Goal: Task Accomplishment & Management: Manage account settings

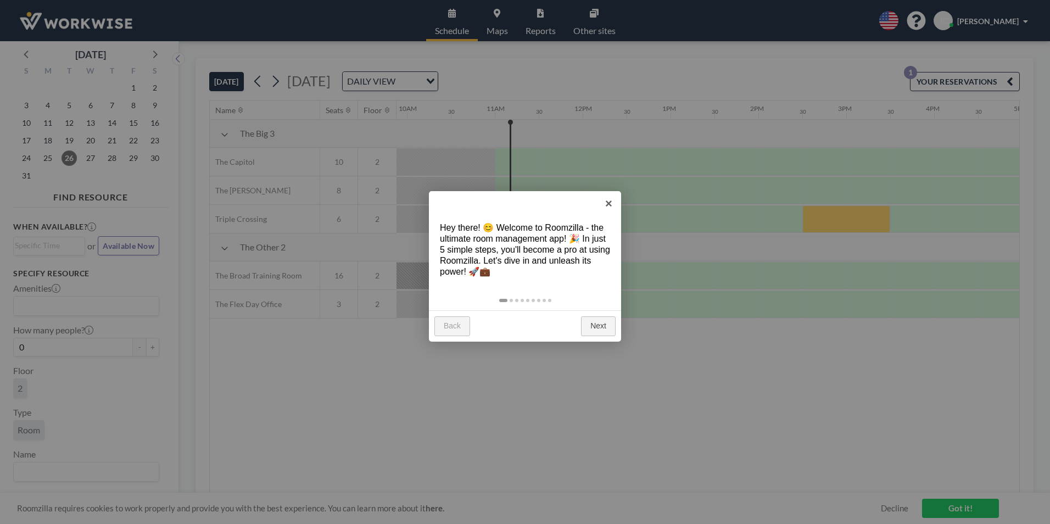
scroll to position [0, 923]
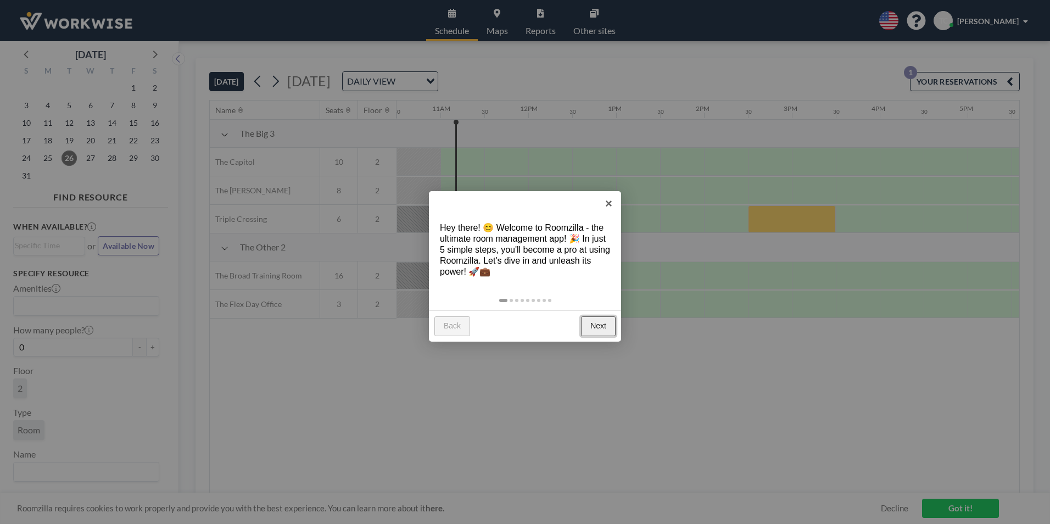
click at [597, 327] on link "Next" at bounding box center [598, 326] width 35 height 20
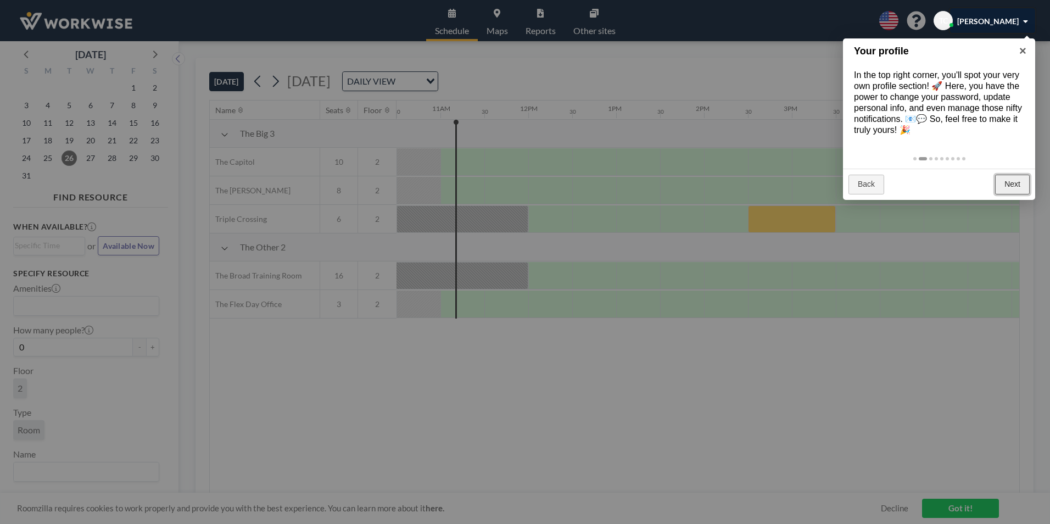
click at [1010, 185] on link "Next" at bounding box center [1012, 185] width 35 height 20
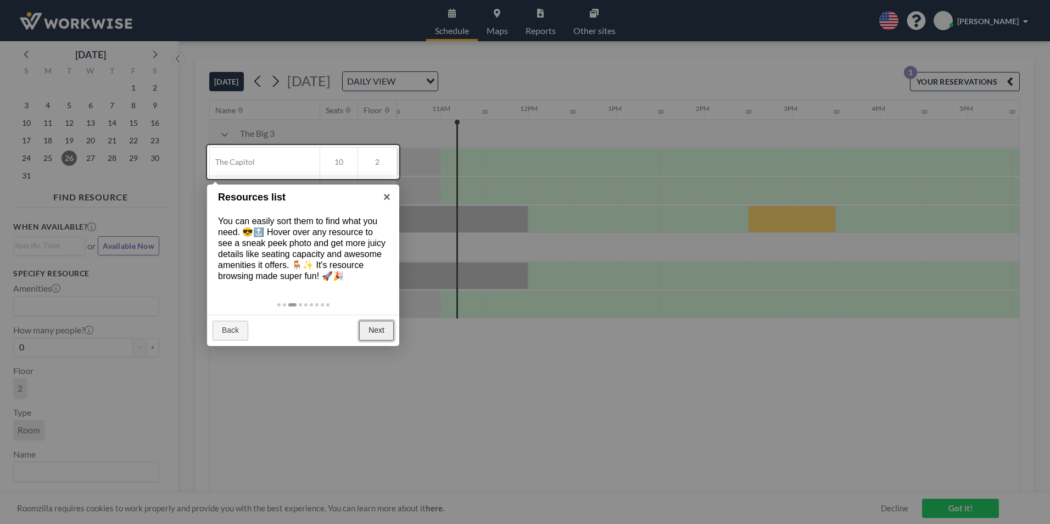
click at [377, 326] on link "Next" at bounding box center [376, 331] width 35 height 20
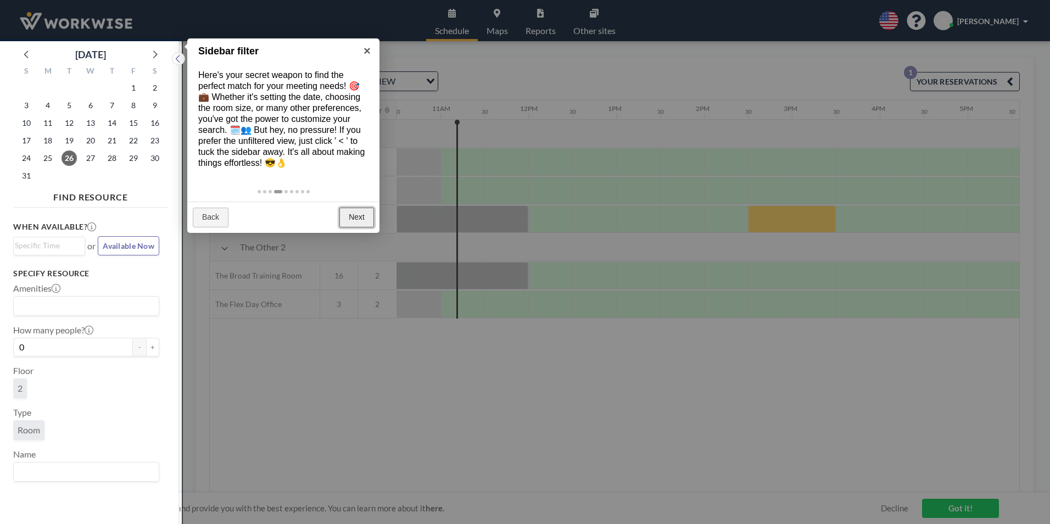
scroll to position [3, 0]
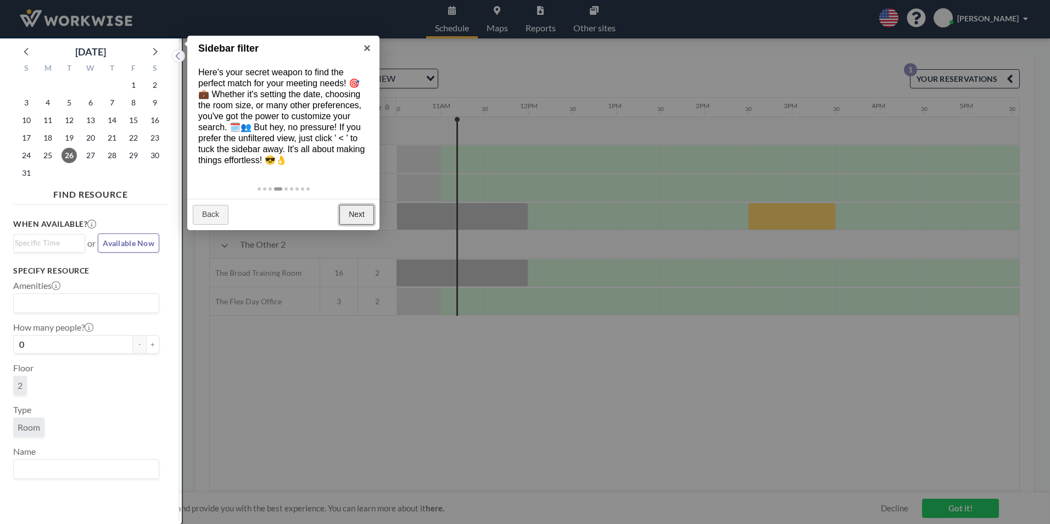
click at [355, 217] on link "Next" at bounding box center [356, 215] width 35 height 20
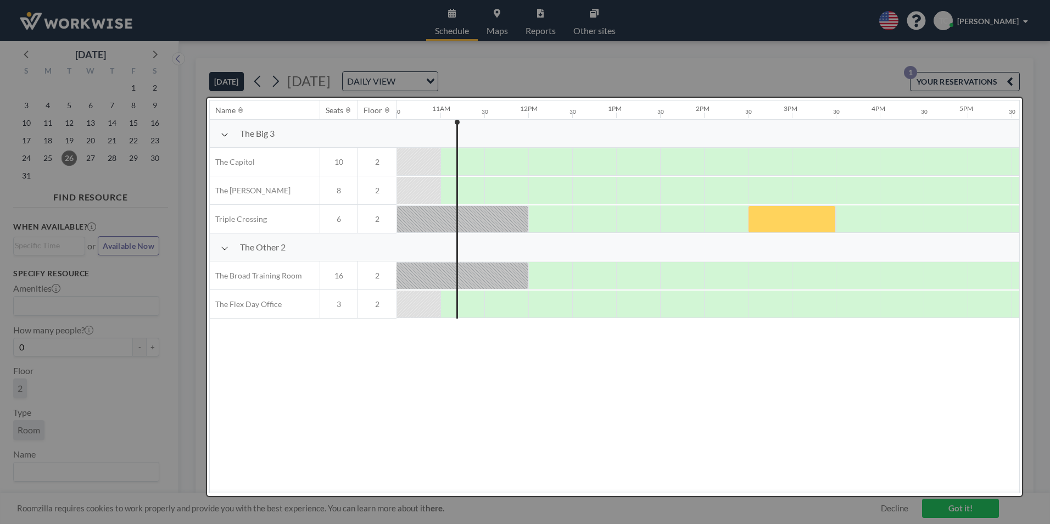
scroll to position [0, 0]
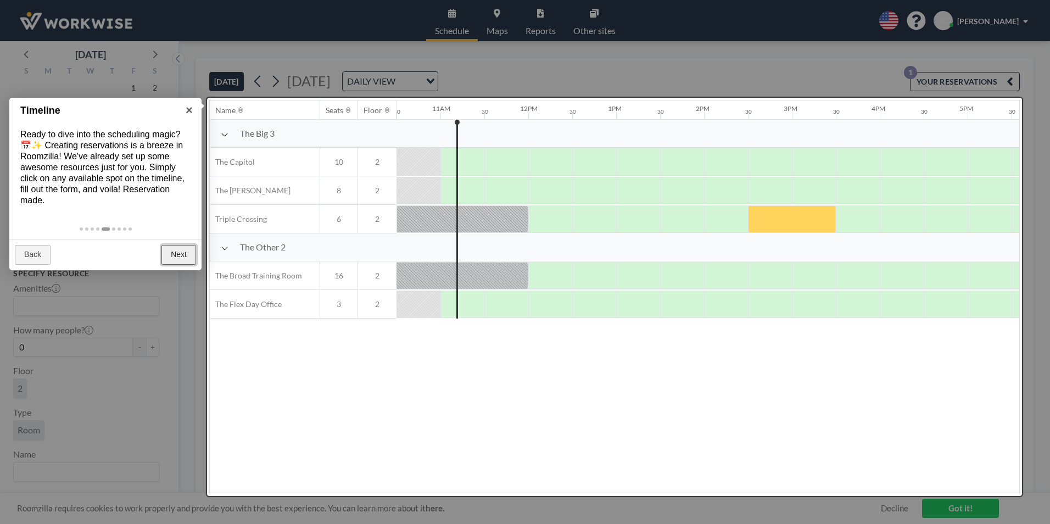
click at [177, 253] on link "Next" at bounding box center [178, 255] width 35 height 20
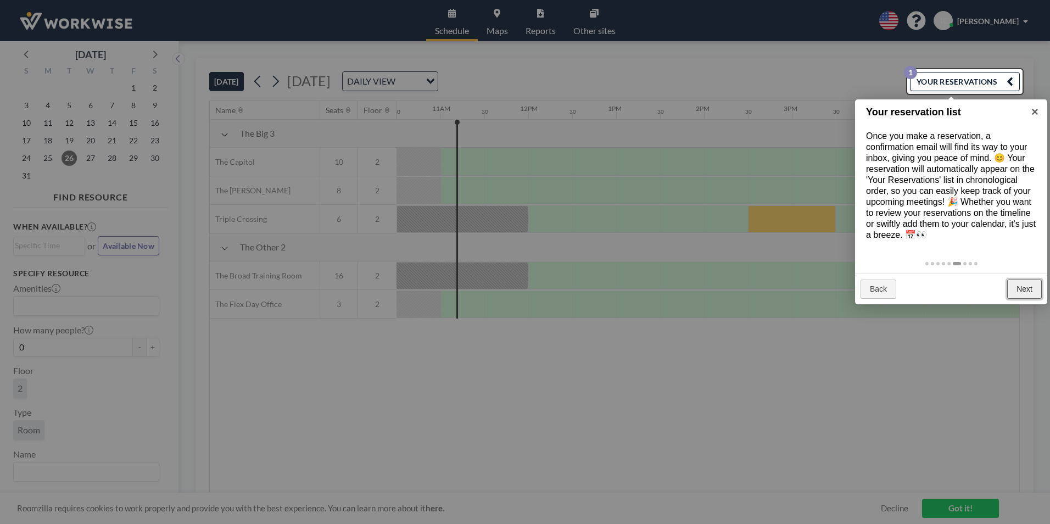
click at [1025, 289] on link "Next" at bounding box center [1024, 290] width 35 height 20
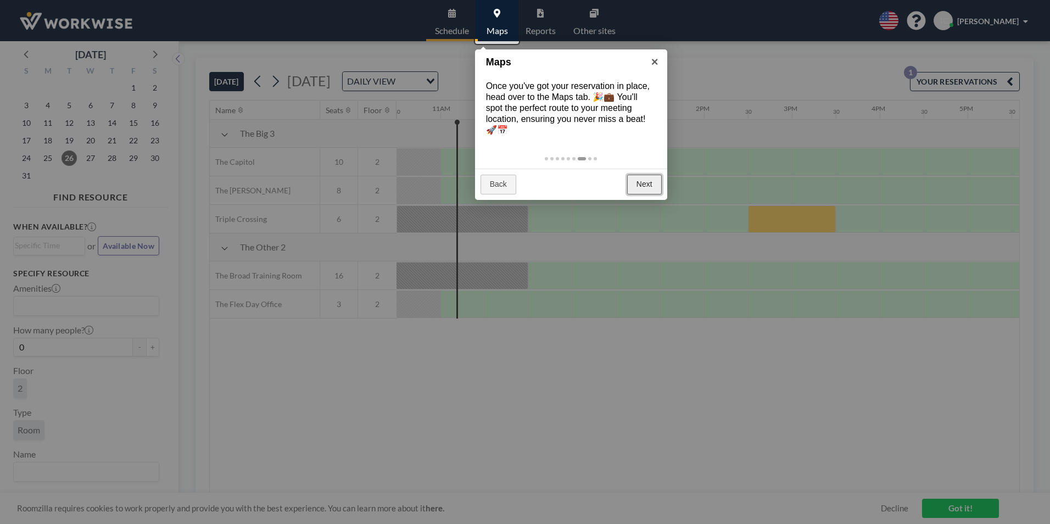
click at [636, 182] on link "Next" at bounding box center [644, 185] width 35 height 20
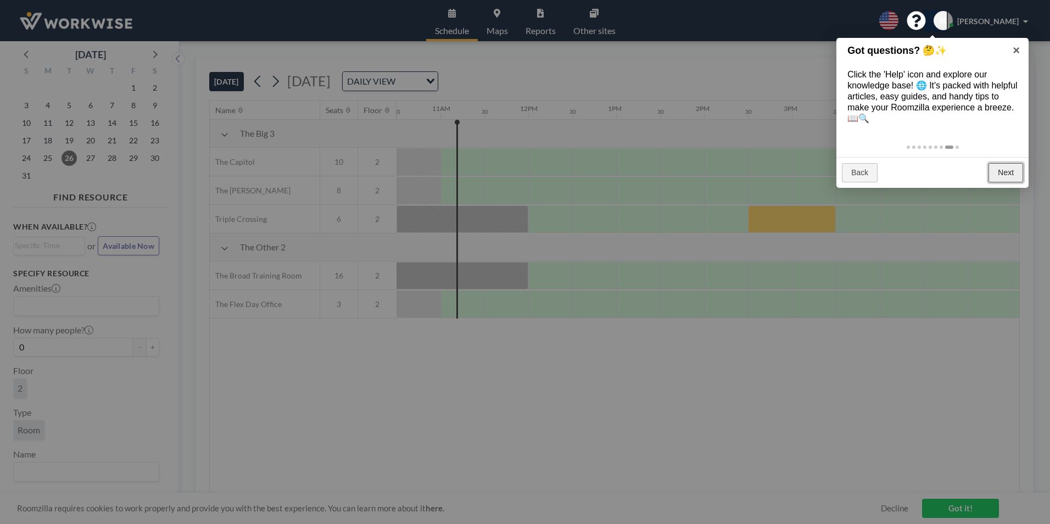
click at [999, 167] on link "Next" at bounding box center [1006, 173] width 35 height 20
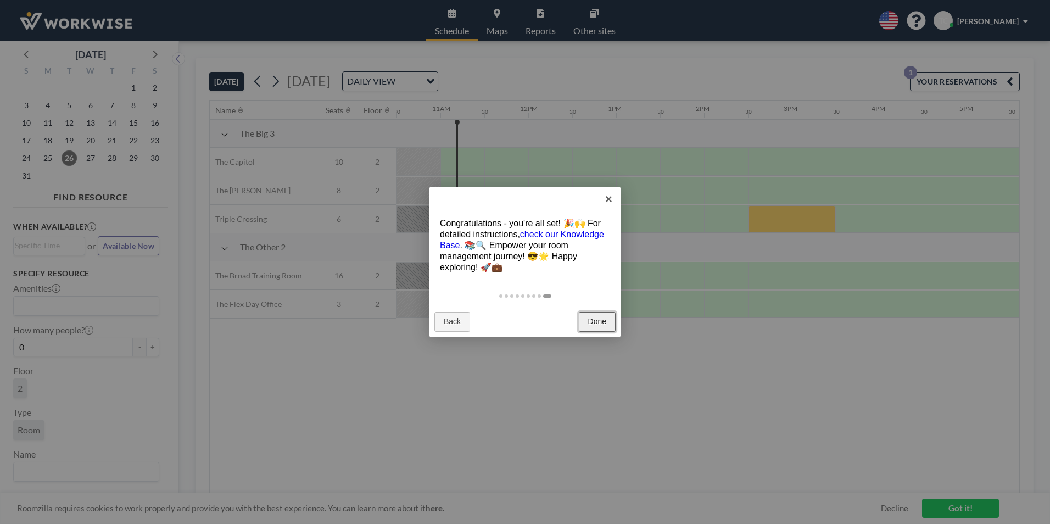
click at [597, 325] on link "Done" at bounding box center [597, 322] width 37 height 20
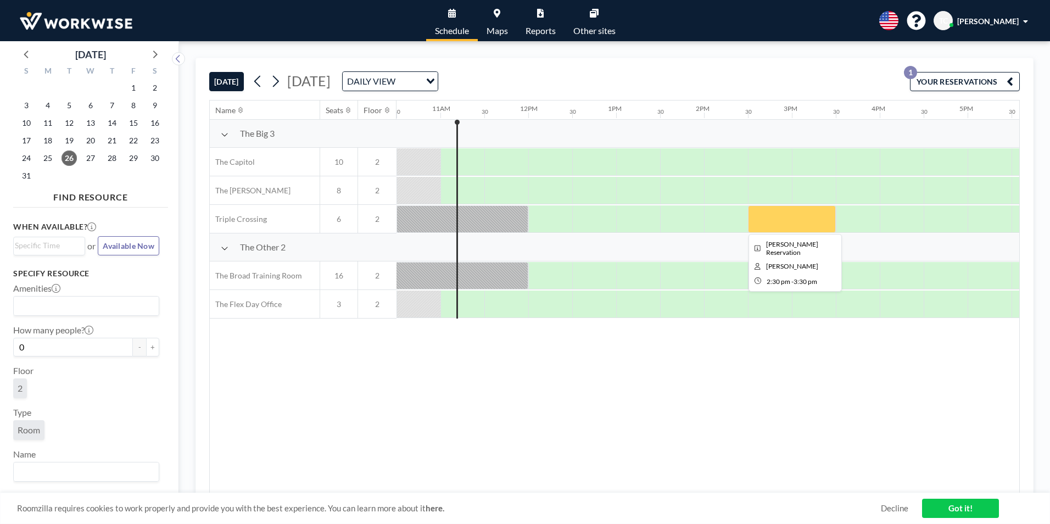
click at [780, 221] on div at bounding box center [792, 218] width 88 height 27
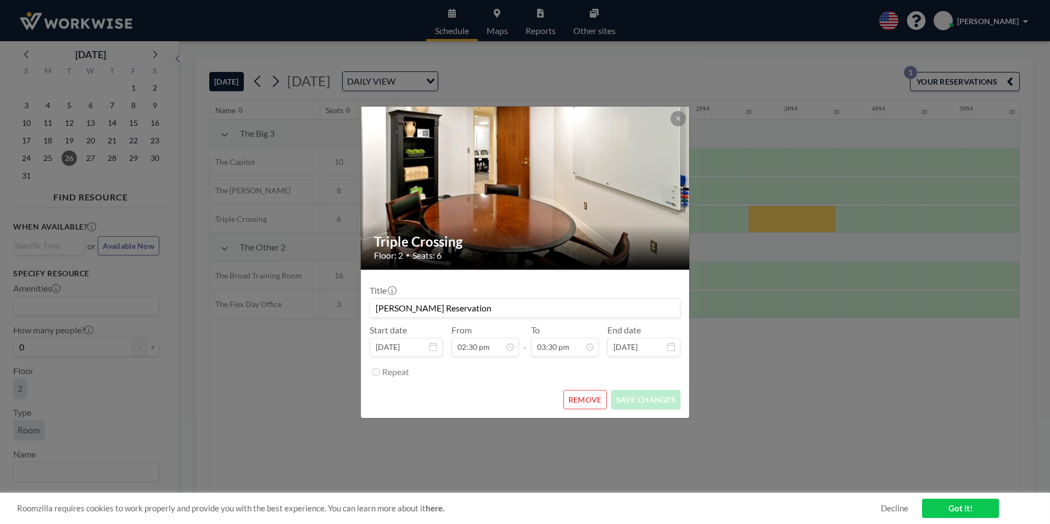
click at [588, 397] on button "REMOVE" at bounding box center [584, 399] width 43 height 19
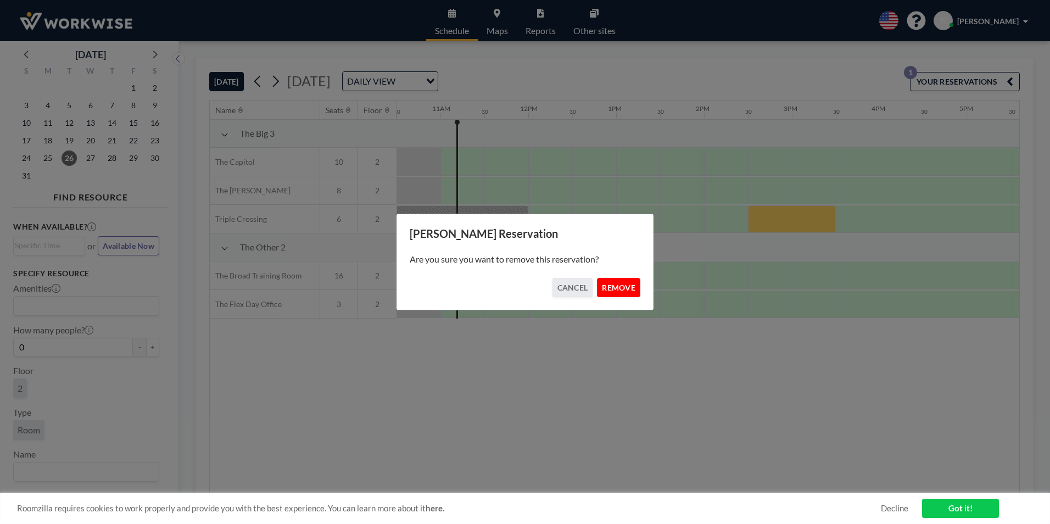
click at [626, 290] on button "REMOVE" at bounding box center [618, 287] width 43 height 19
